Goal: Task Accomplishment & Management: Use online tool/utility

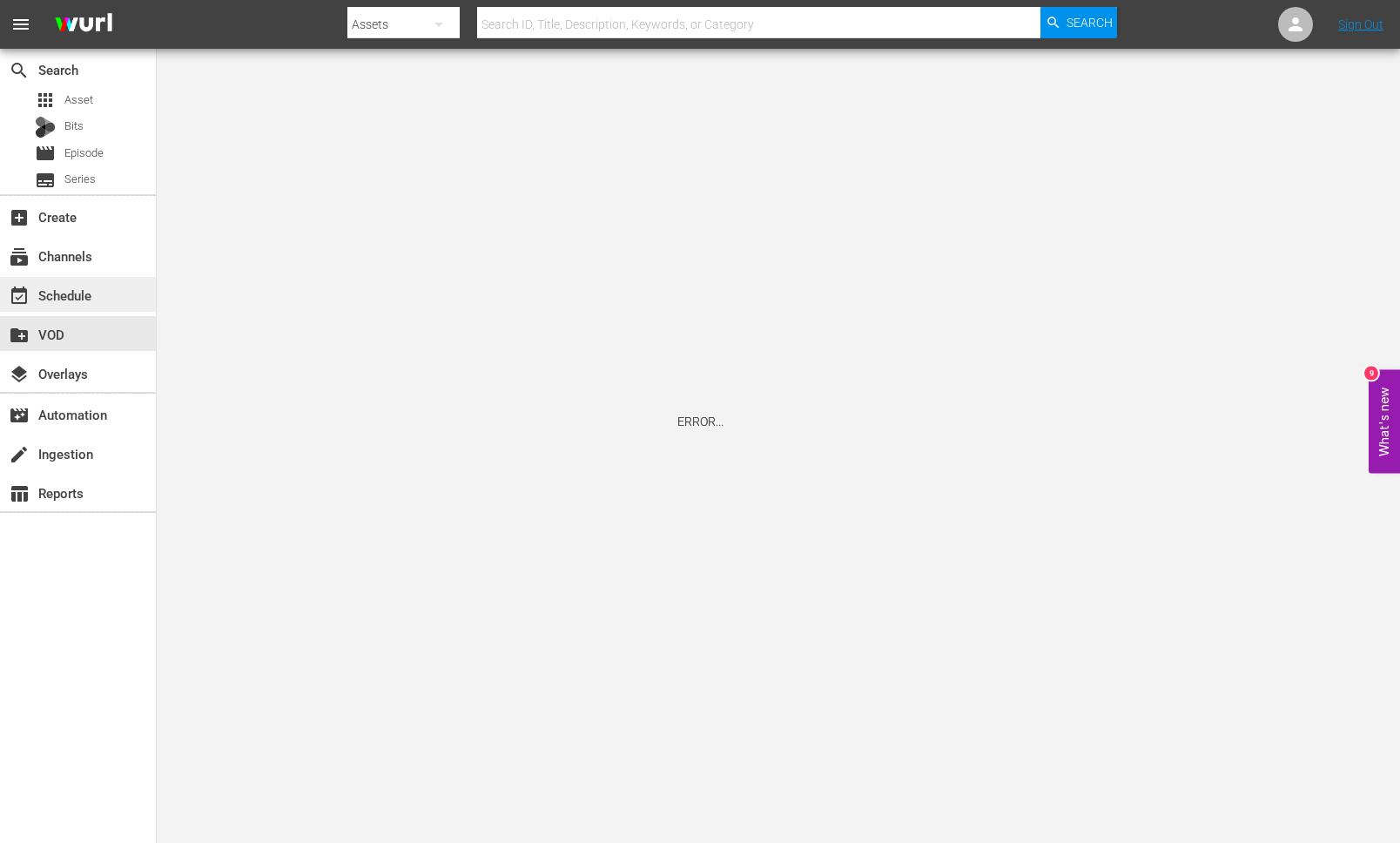
click at [74, 297] on div "event_available Schedule" at bounding box center [49, 292] width 97 height 16
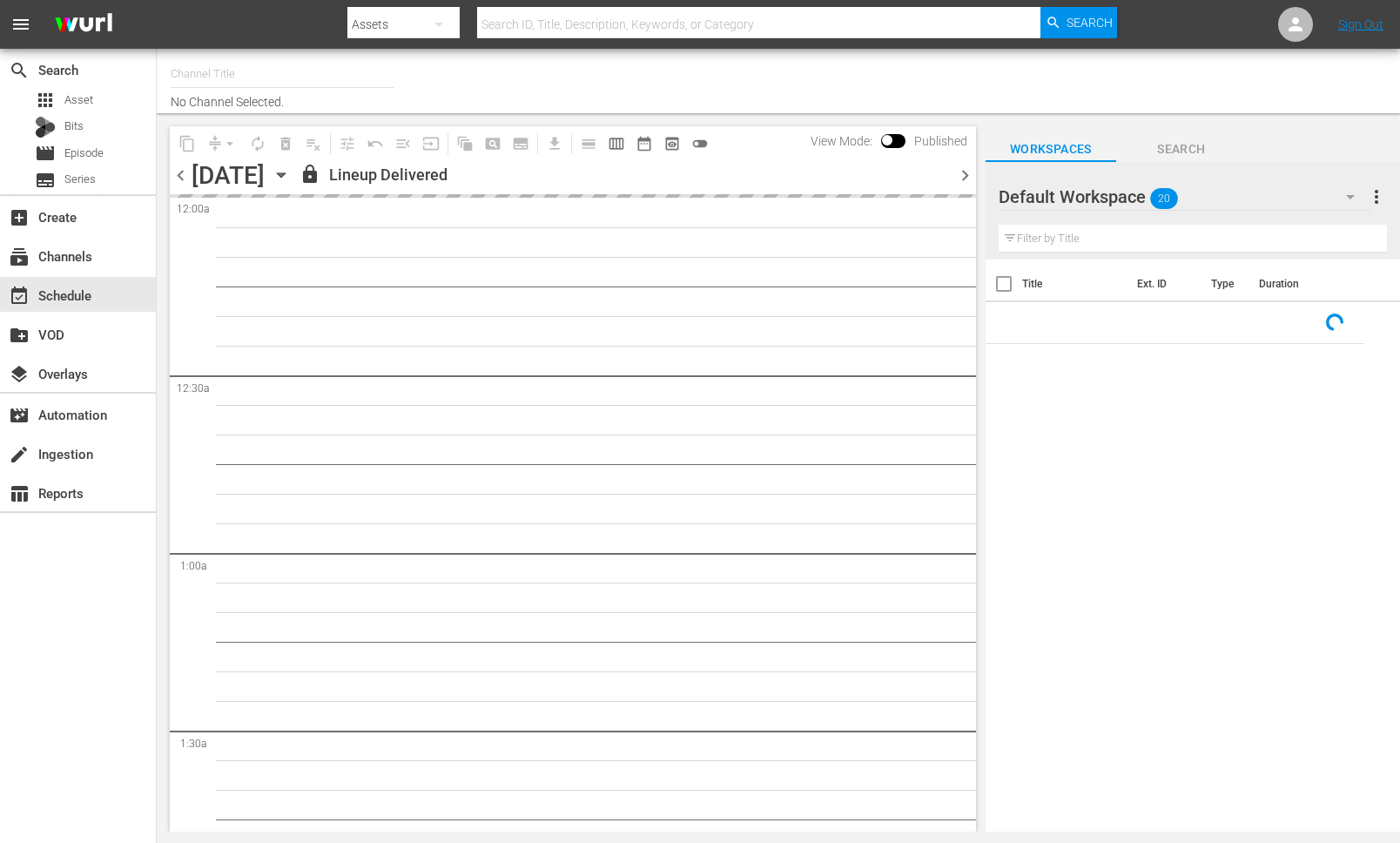
type input "AIR & SPACE (1684)"
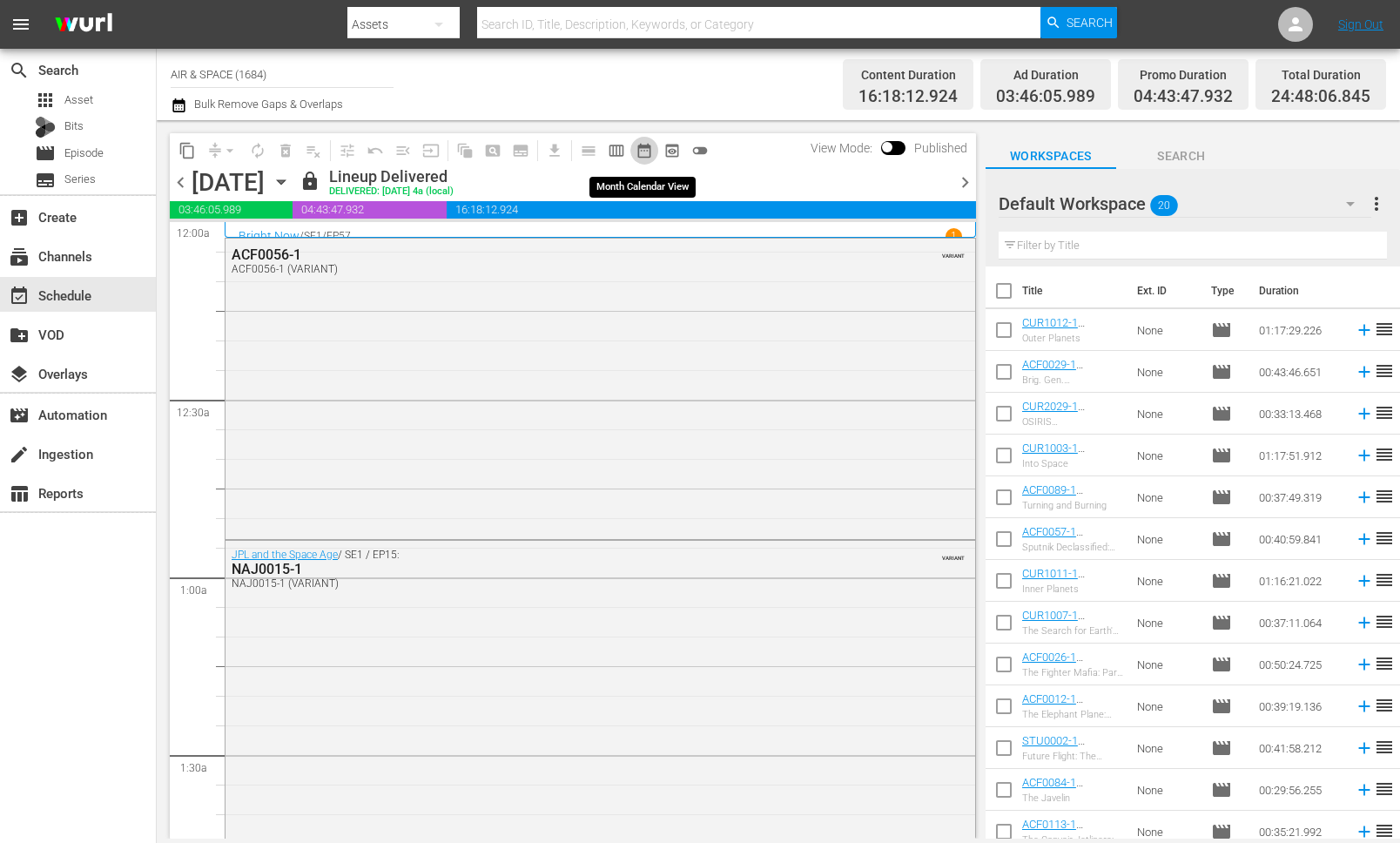
click at [642, 150] on span "date_range_outlined" at bounding box center [644, 150] width 17 height 17
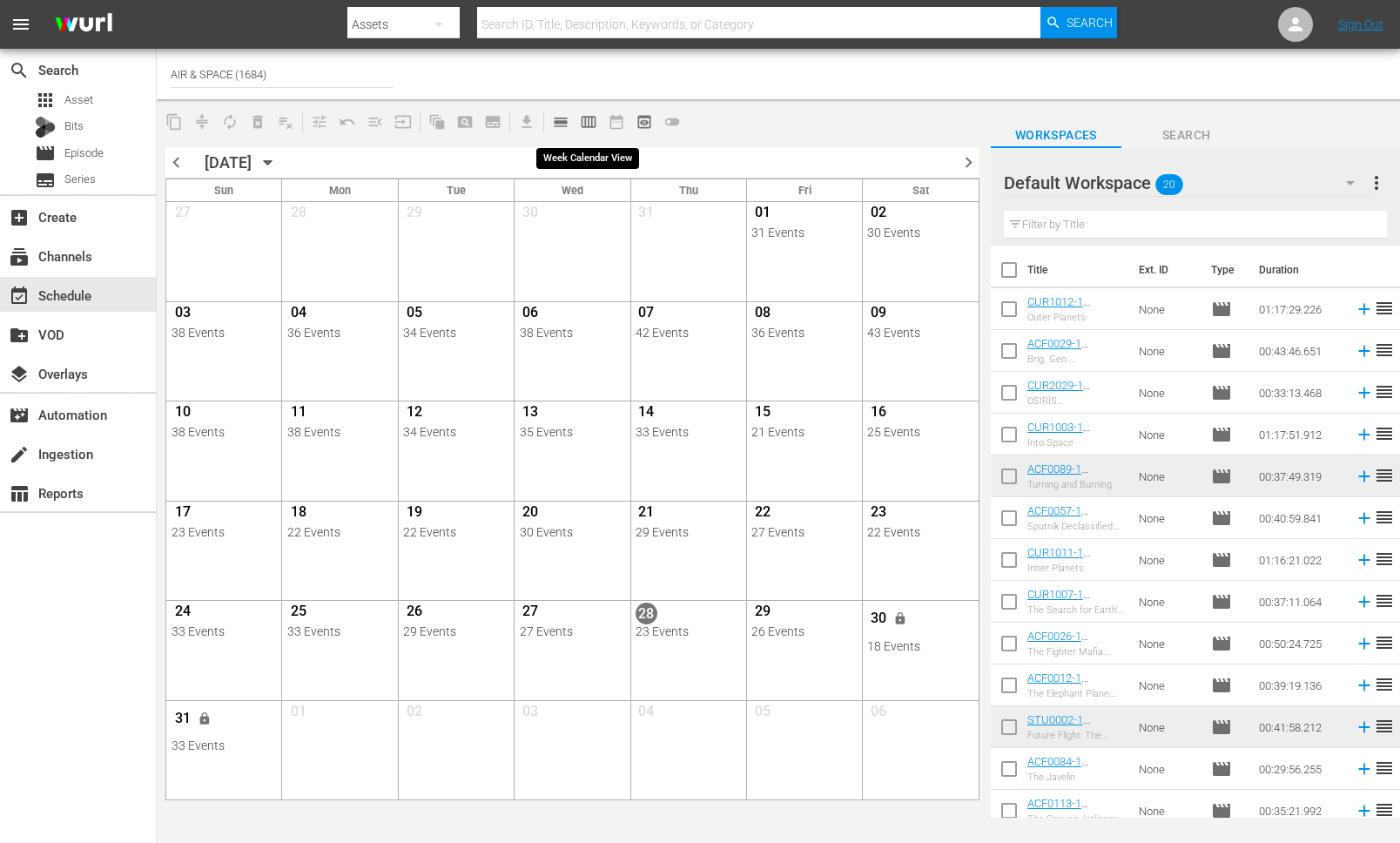
click at [588, 124] on span "calendar_view_week_outlined" at bounding box center [588, 122] width 17 height 17
